Goal: Transaction & Acquisition: Purchase product/service

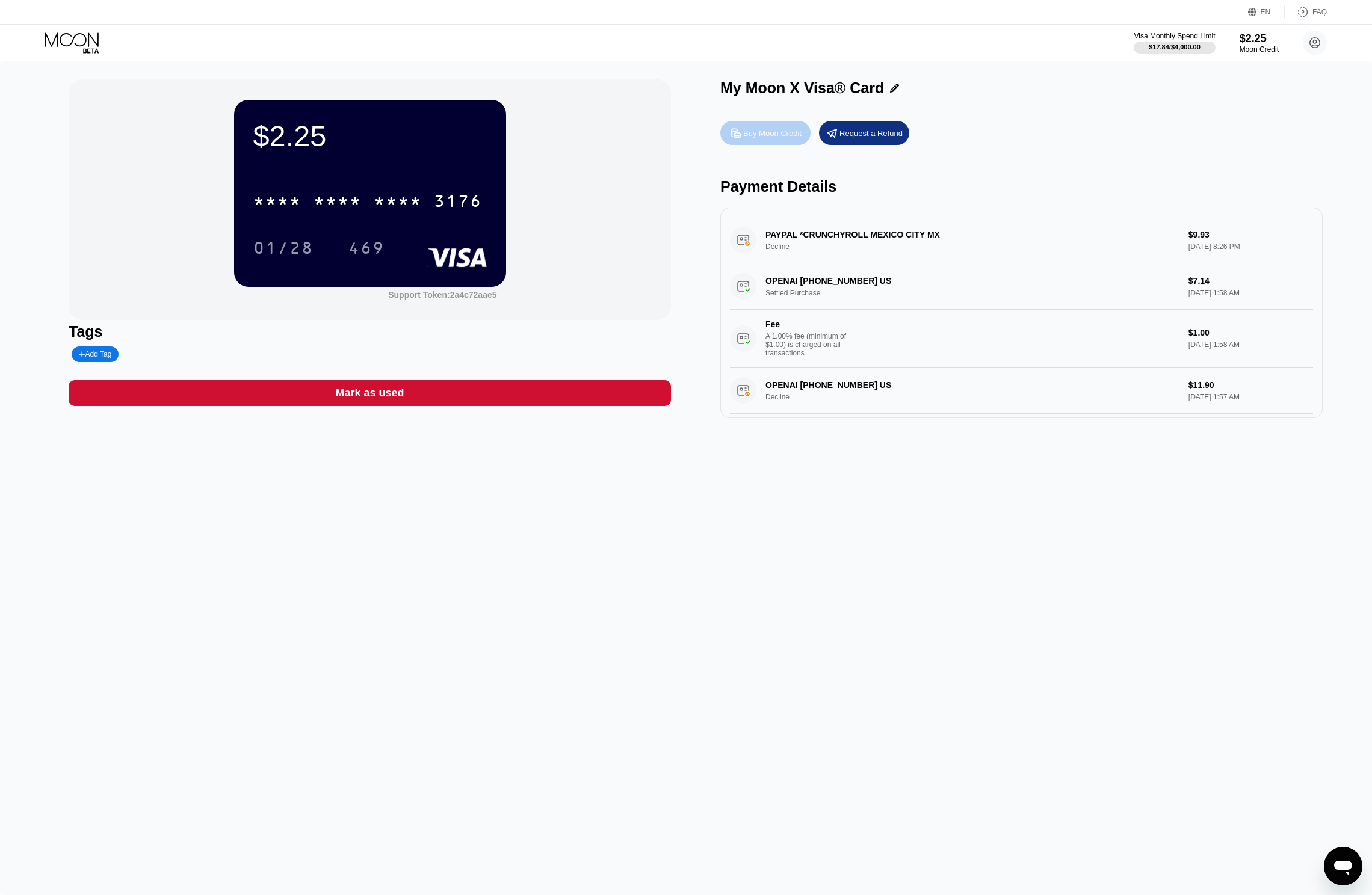
click at [794, 143] on div "Buy Moon Credit" at bounding box center [765, 133] width 90 height 24
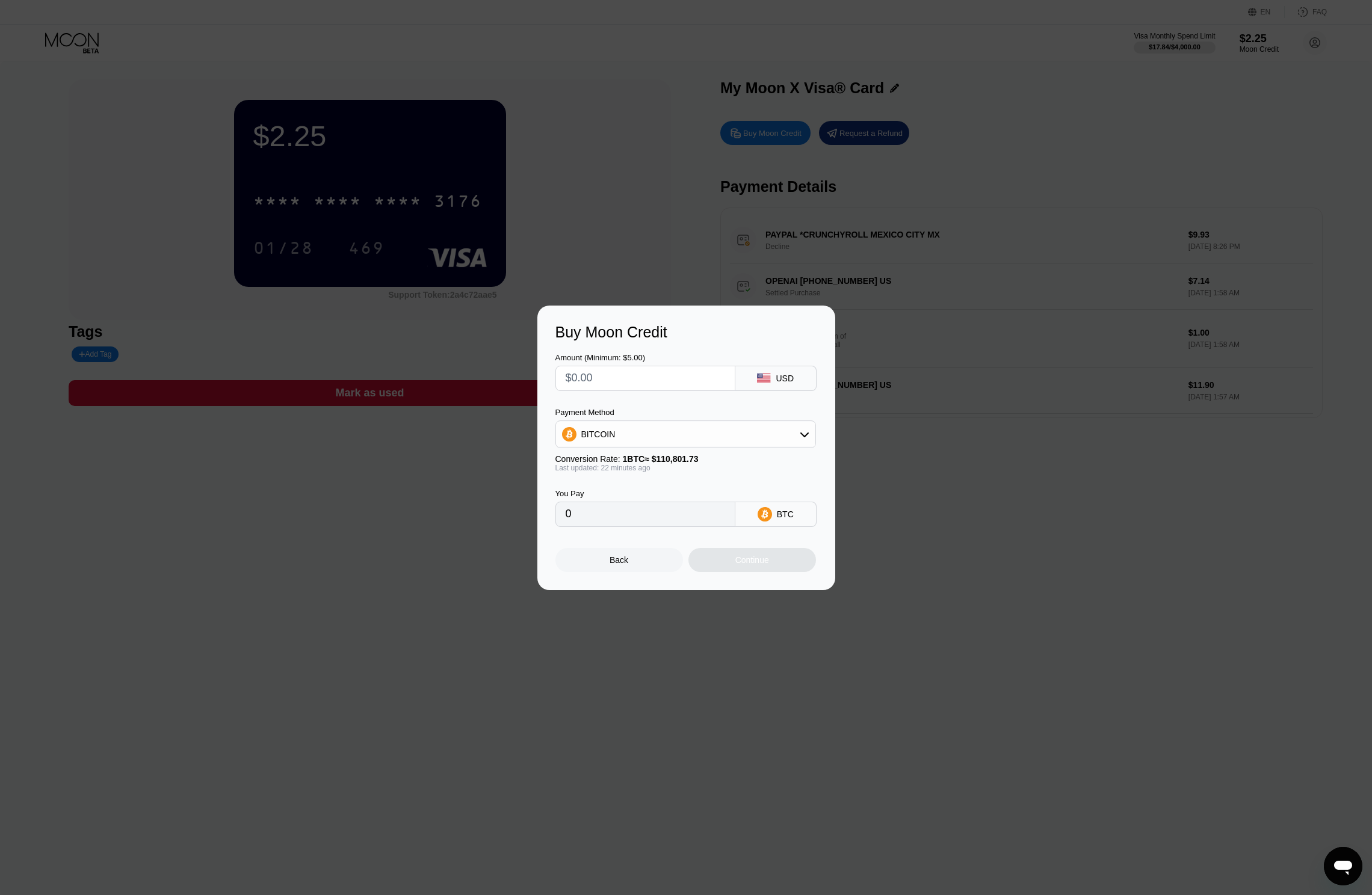
click at [665, 372] on input "text" at bounding box center [645, 378] width 159 height 24
type input "$12"
type input "0.00010814"
type input "$125"
type input "0.00112642"
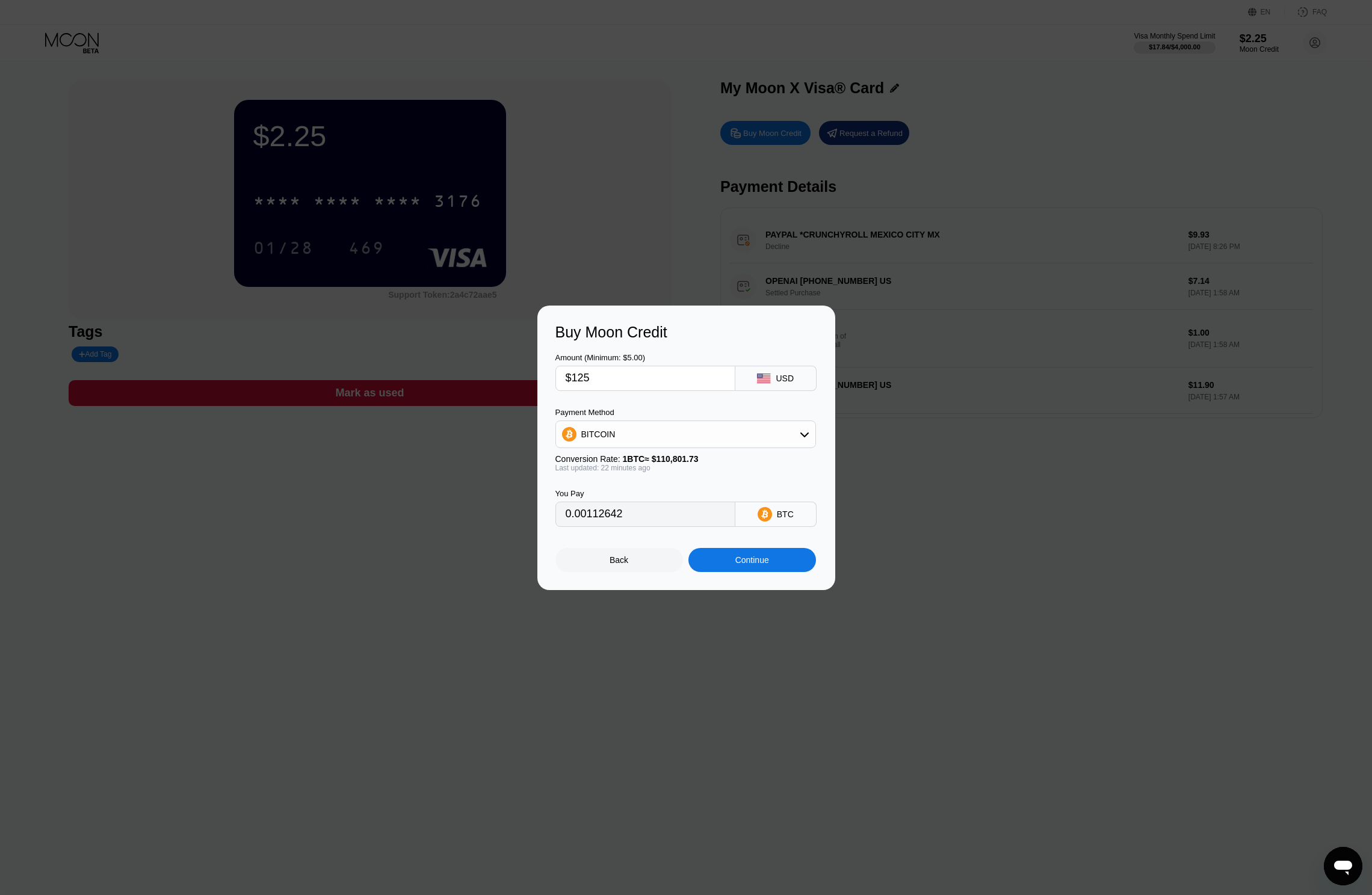
type input "$12"
type input "0.00010814"
type input "$1"
type input "0.00000902"
type input "$14"
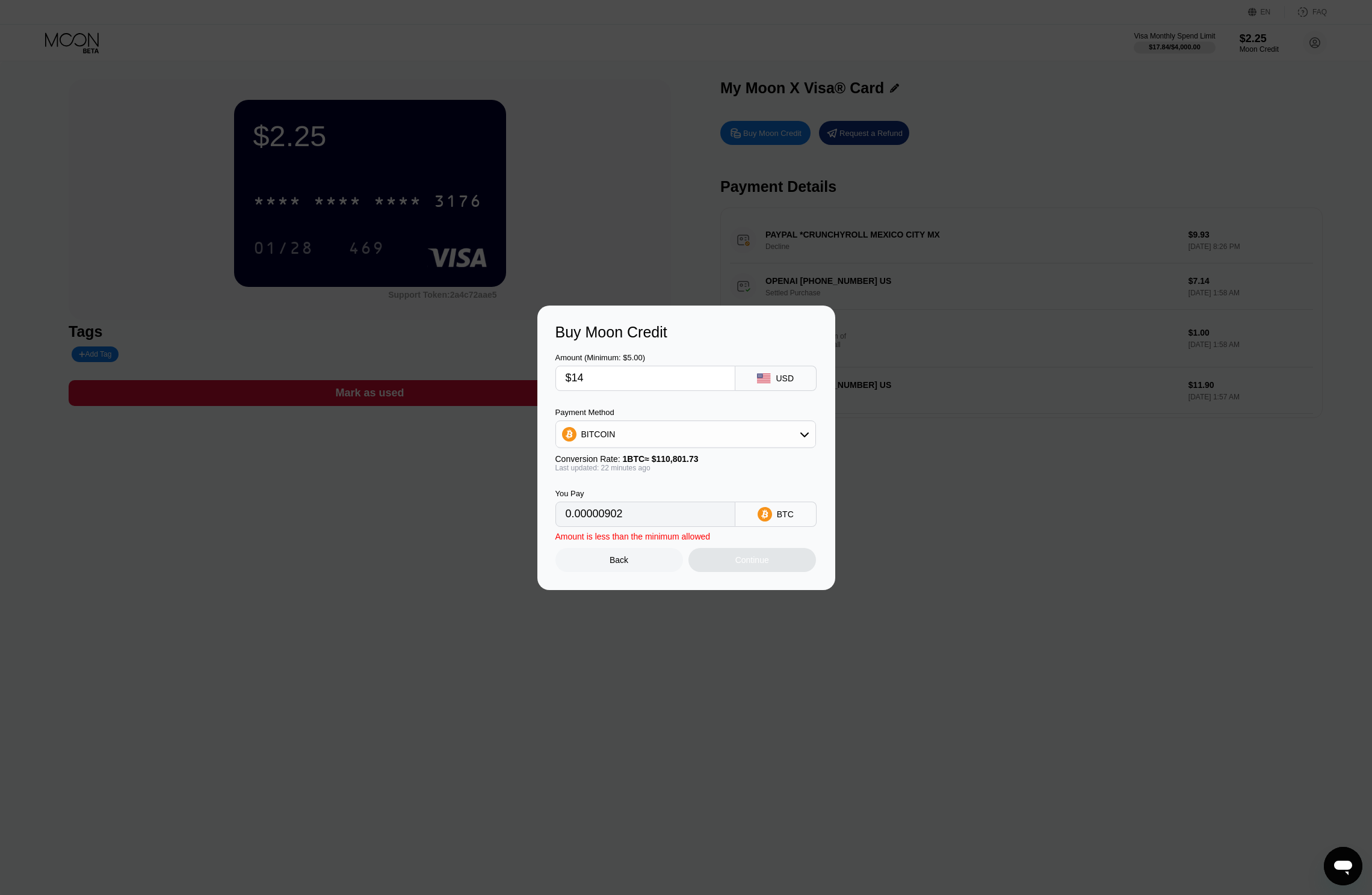
type input "0.00012616"
type input "$149"
type input "0.00134270"
type input "$14"
type input "0.00012616"
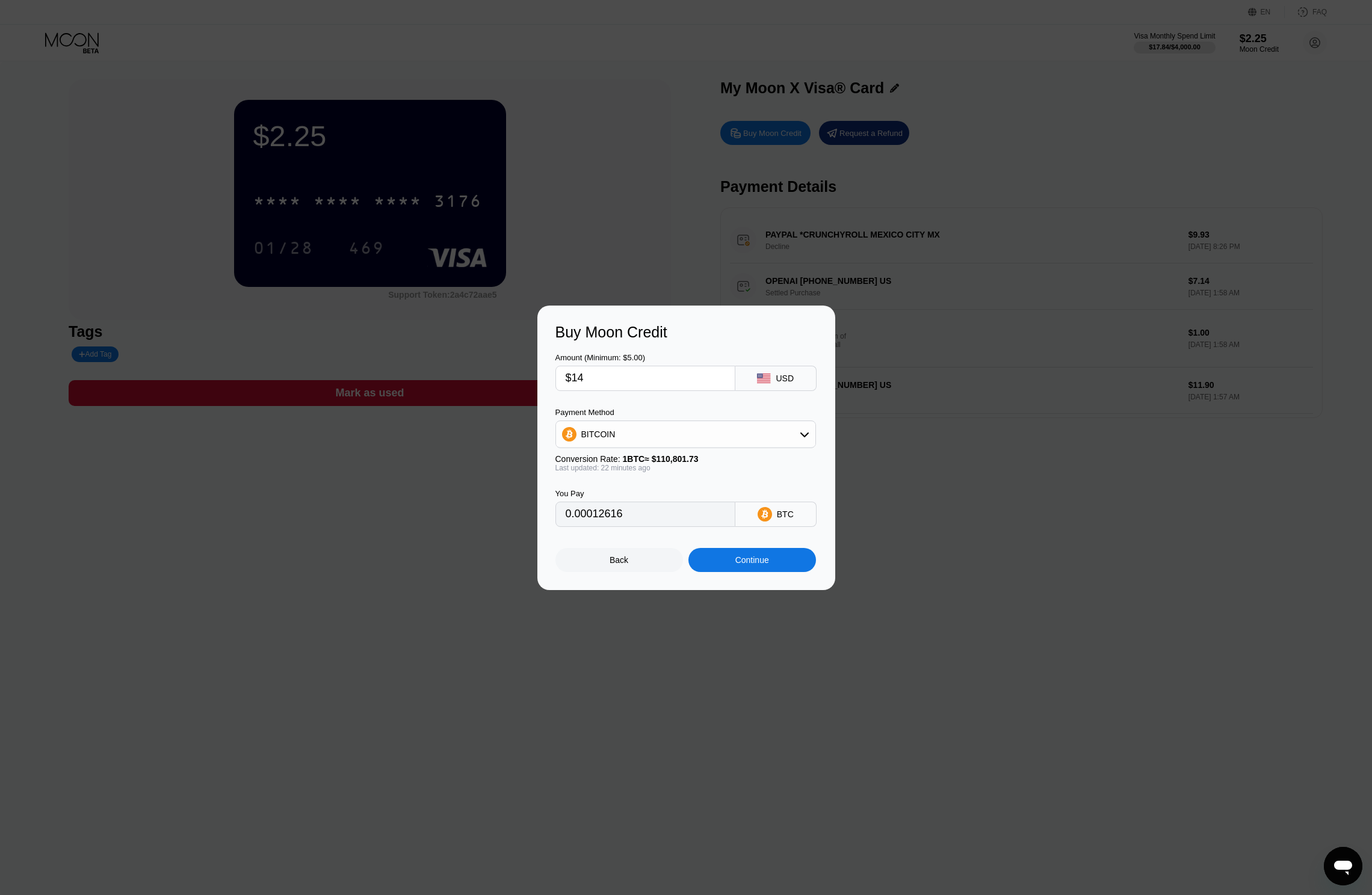
type input "$140"
type input "0.00126159"
type input "$140"
click at [782, 569] on div "Continue" at bounding box center [752, 560] width 128 height 24
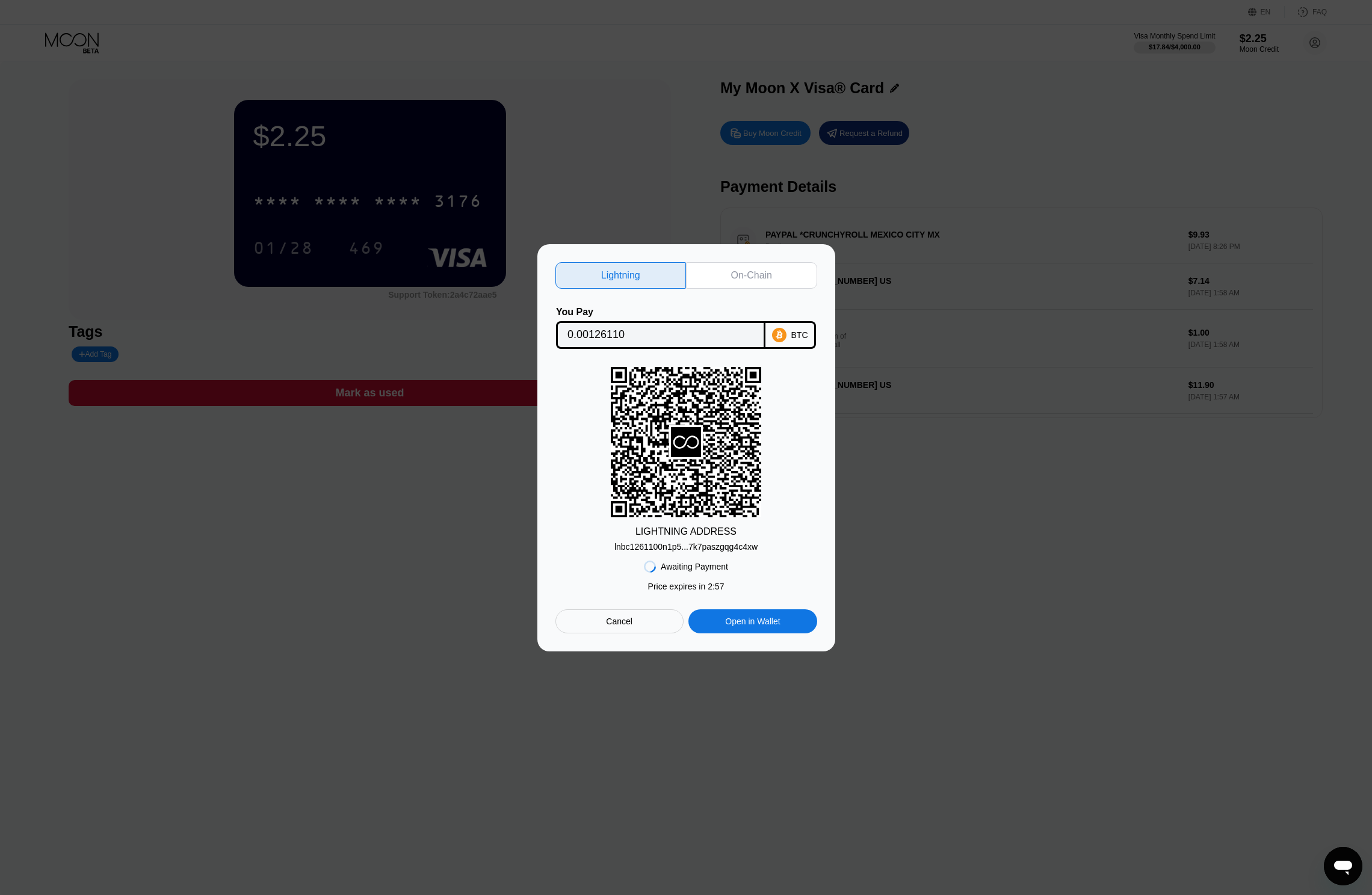
click at [745, 274] on div "On-Chain" at bounding box center [752, 275] width 41 height 12
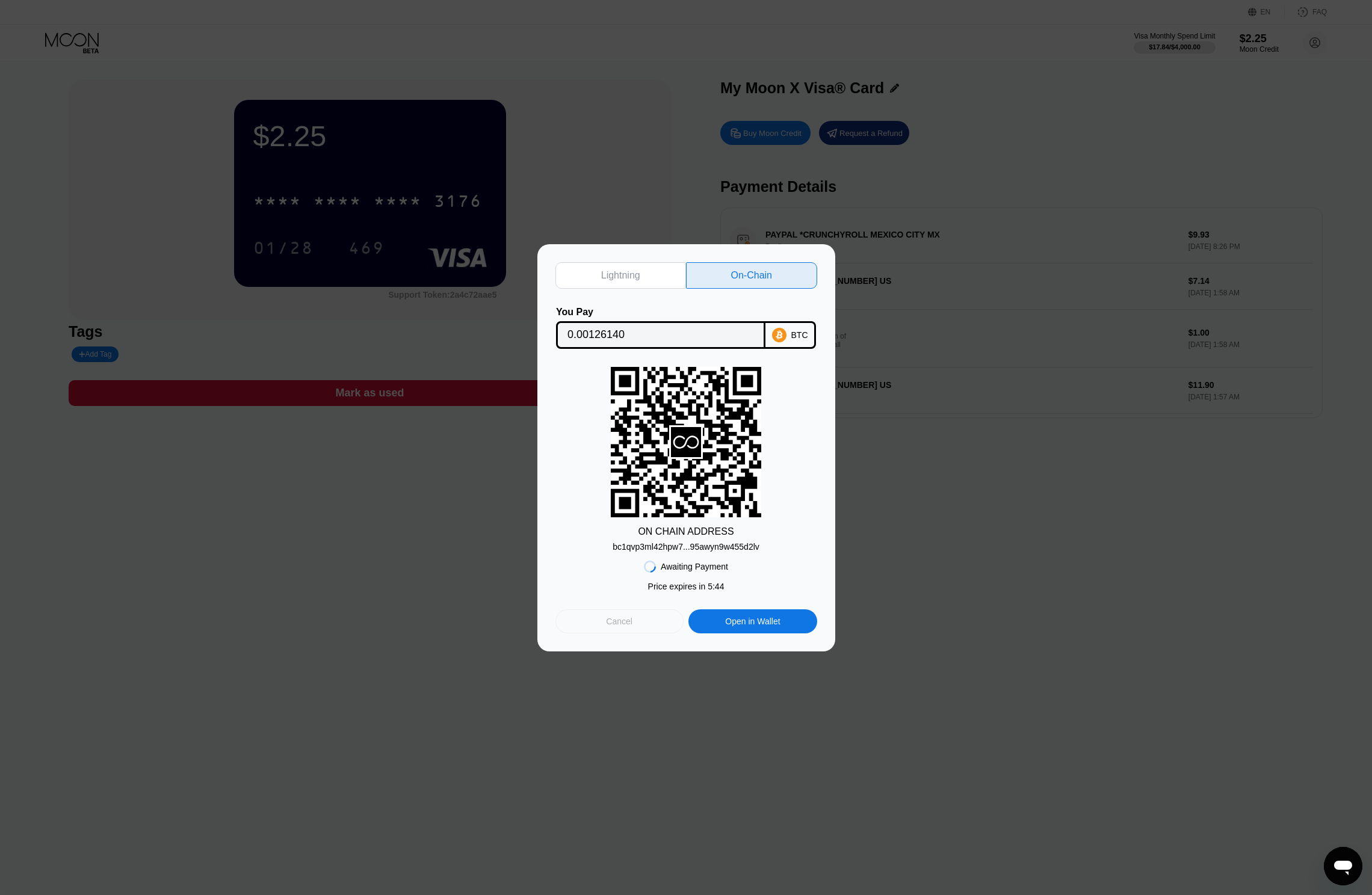
click at [628, 629] on div "Cancel" at bounding box center [619, 621] width 128 height 24
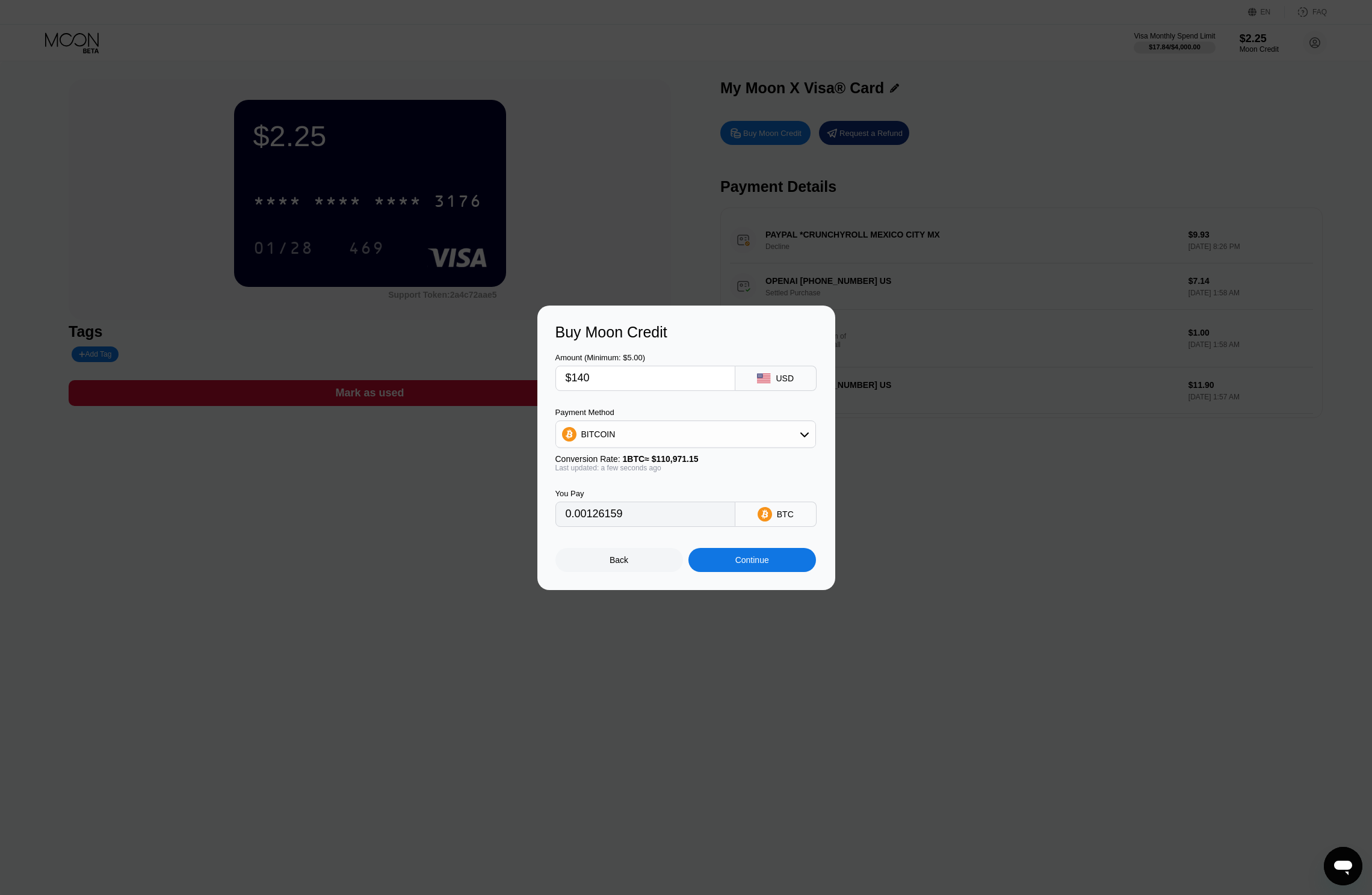
click at [1027, 613] on div at bounding box center [695, 447] width 1391 height 895
click at [608, 564] on div "Back" at bounding box center [619, 560] width 128 height 24
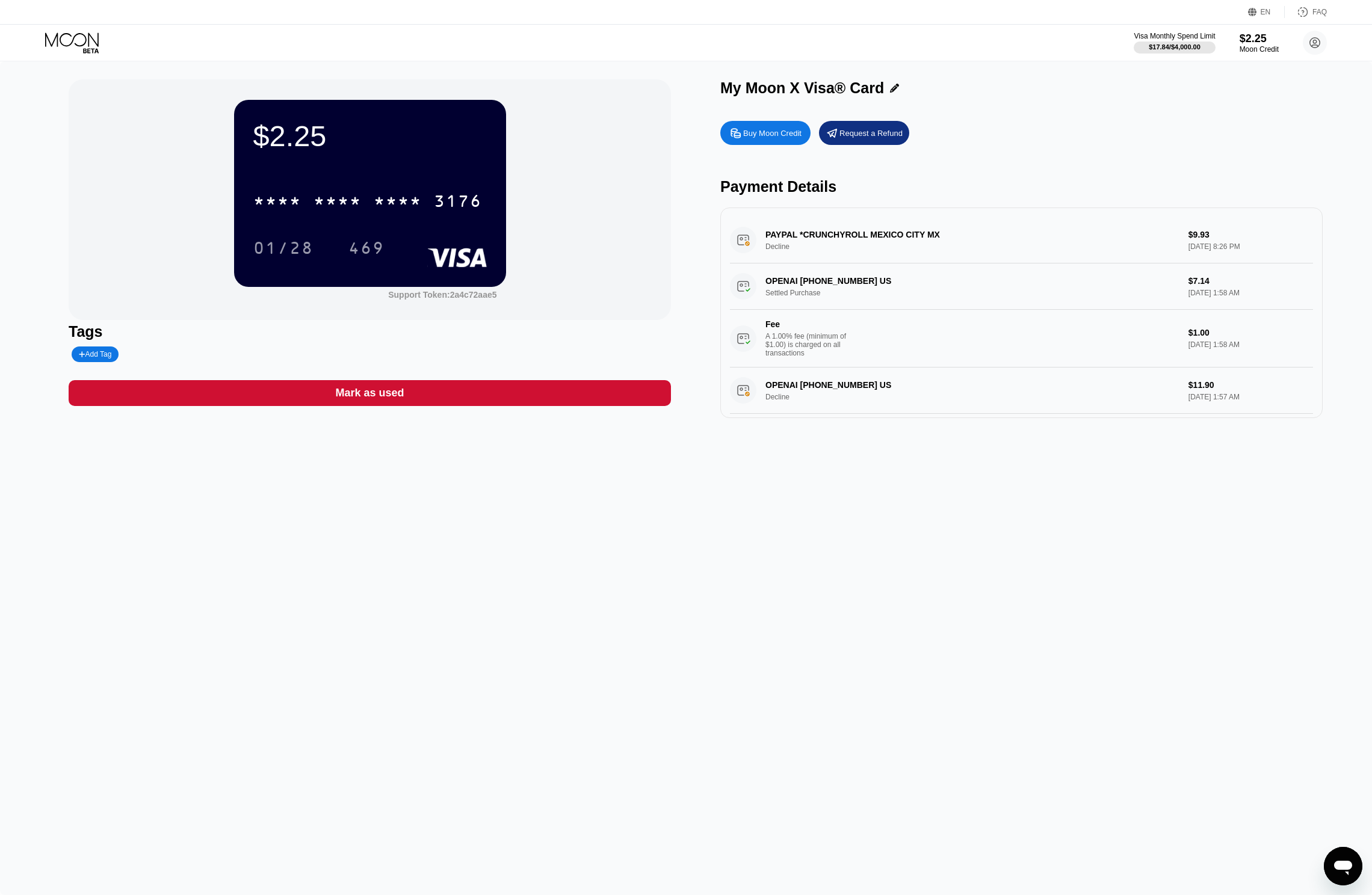
click at [764, 138] on div "Buy Moon Credit" at bounding box center [772, 133] width 58 height 10
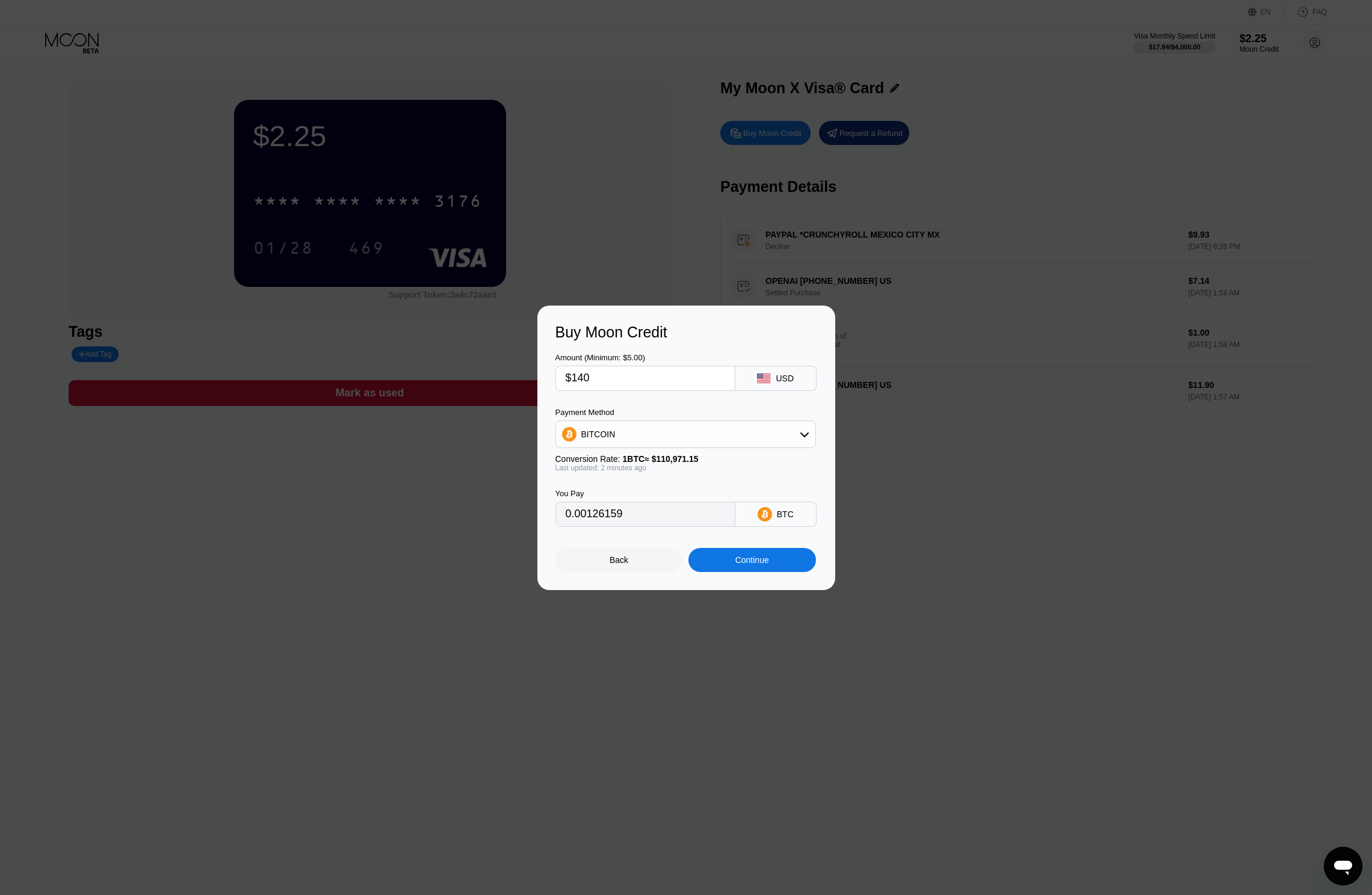
click at [758, 560] on div "Continue" at bounding box center [752, 560] width 34 height 10
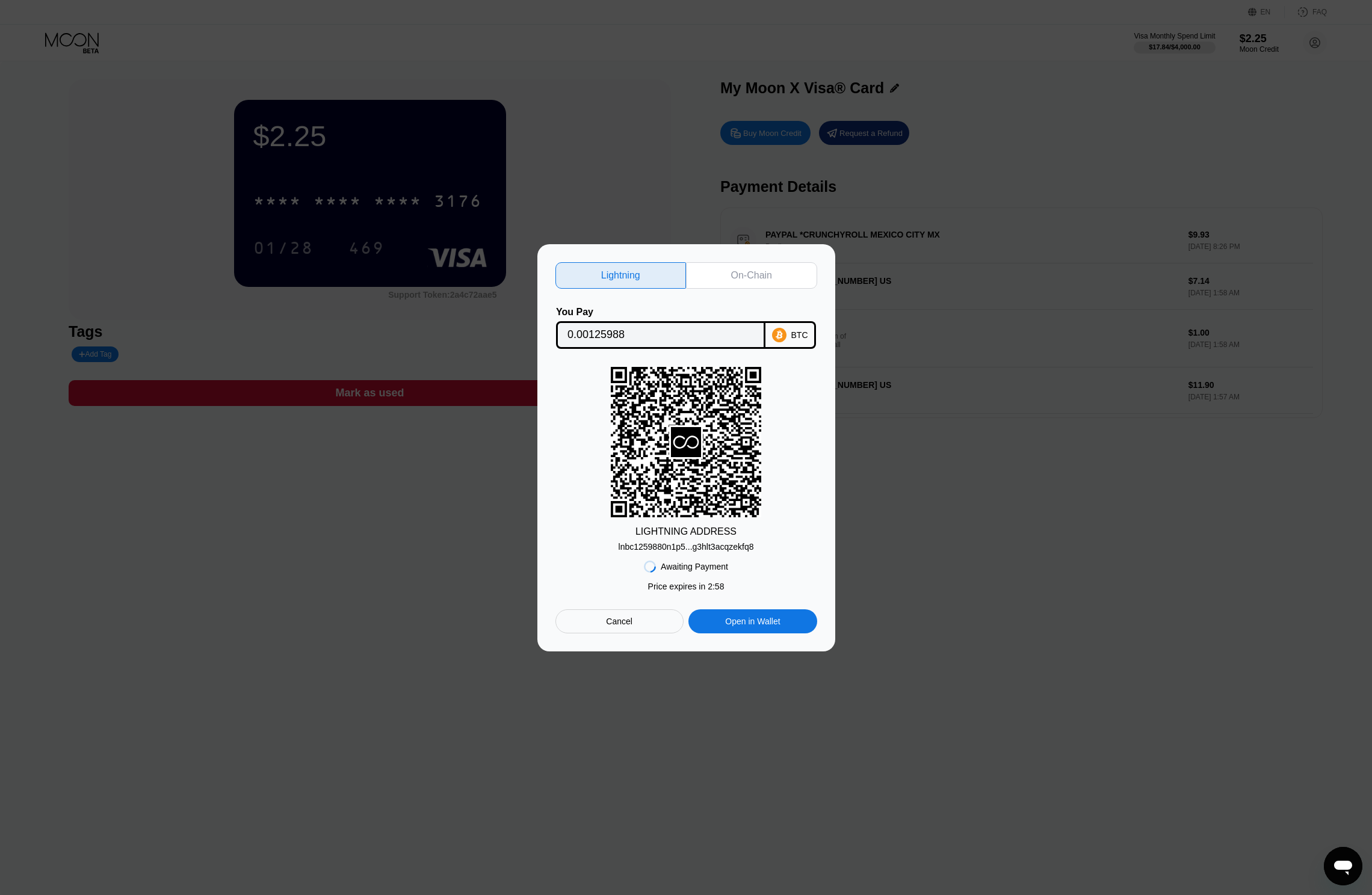
click at [767, 264] on div "On-Chain" at bounding box center [751, 275] width 131 height 27
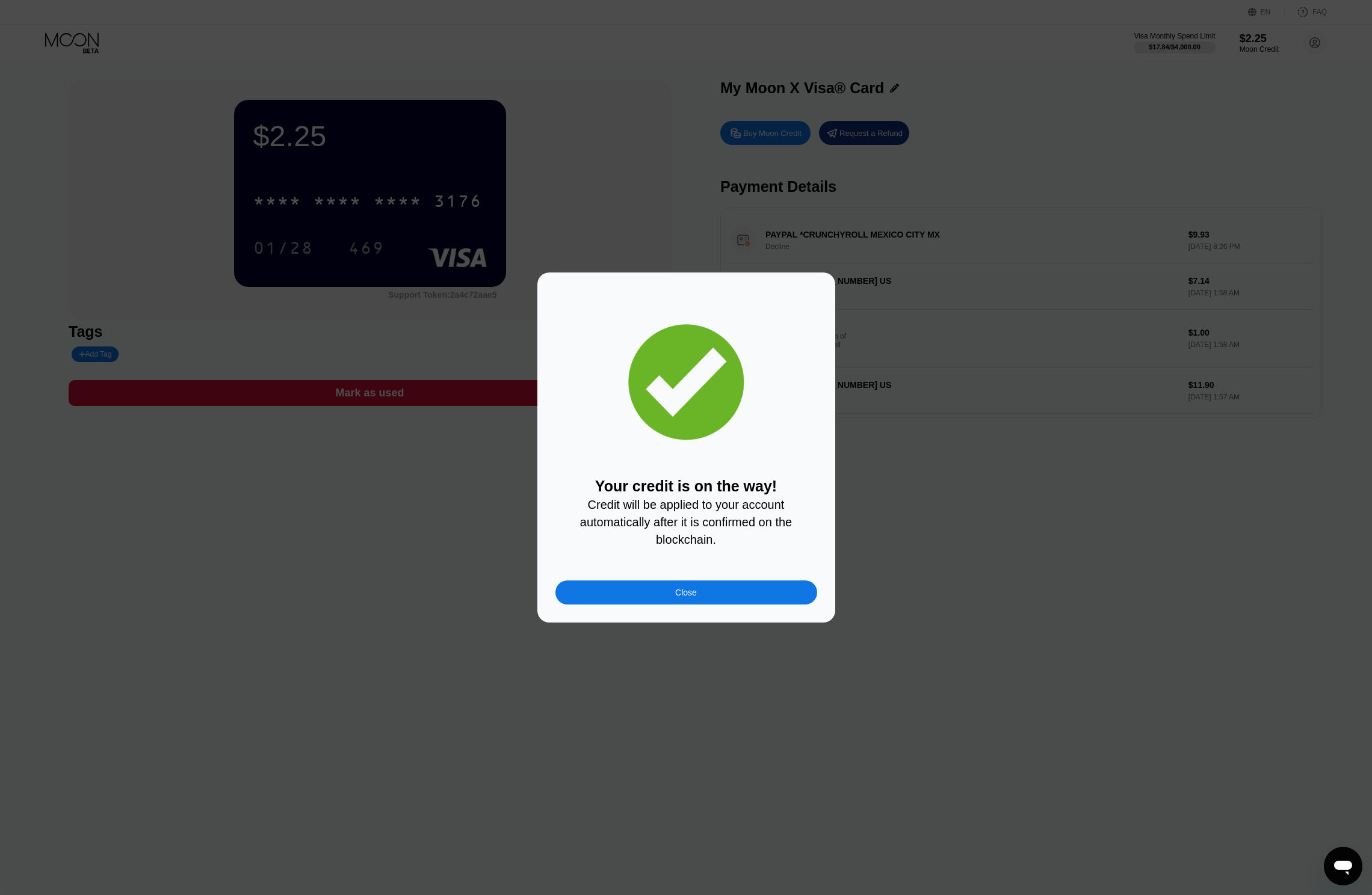
click at [642, 620] on div "Your credit is on the way! Credit will be applied to your account automatically…" at bounding box center [686, 447] width 298 height 350
click at [621, 595] on div "Close" at bounding box center [686, 592] width 262 height 24
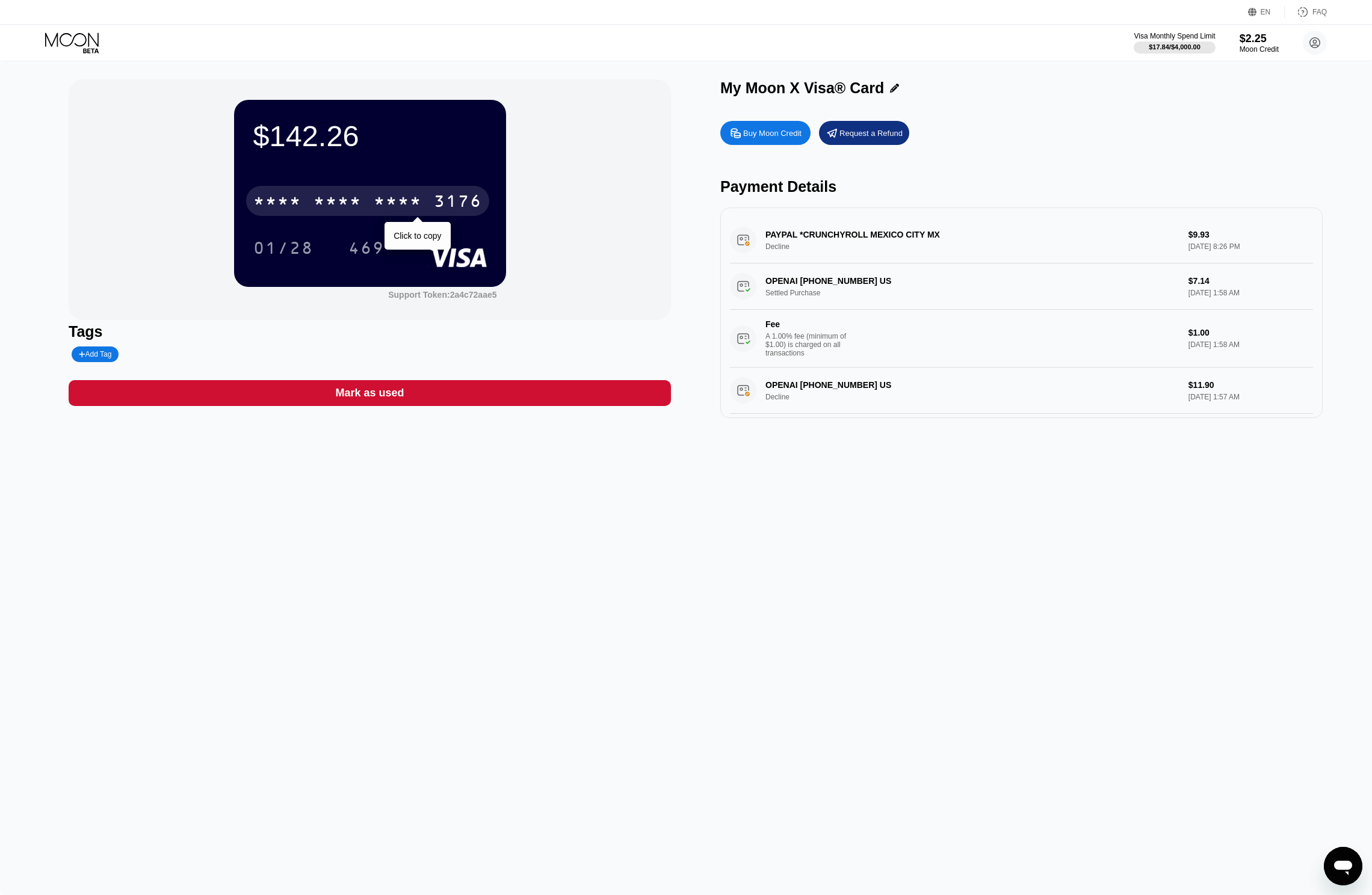
click at [299, 187] on div "* * * * * * * * * * * * 3176" at bounding box center [368, 201] width 243 height 30
click at [1012, 513] on div "$142.26 4513 6500 2390 3176 01/28 469 Support Token: 2a4c72aae5 Tags Add Tag Ma…" at bounding box center [686, 477] width 1372 height 833
